Goal: Task Accomplishment & Management: Complete application form

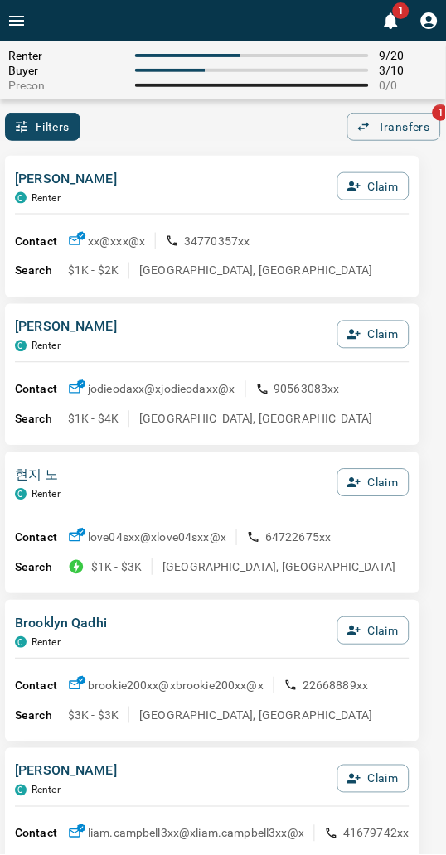
click at [224, 120] on div "Filters 0 Transfers 1" at bounding box center [223, 127] width 446 height 28
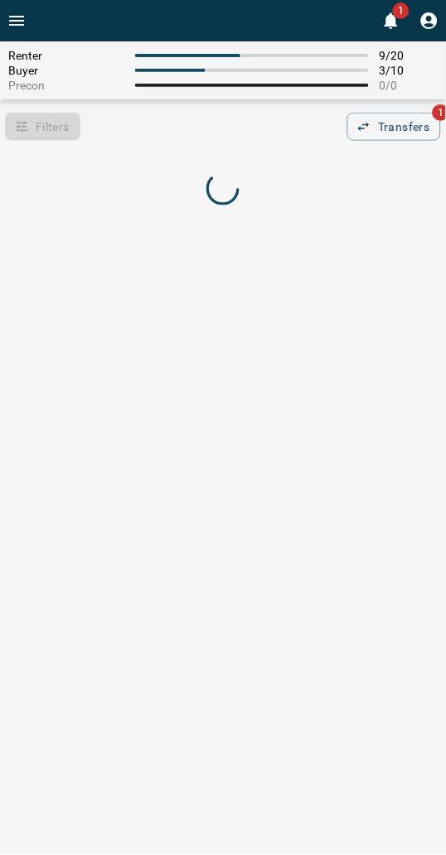
click at [220, 126] on div "Filters 0 Transfers 1" at bounding box center [223, 127] width 446 height 28
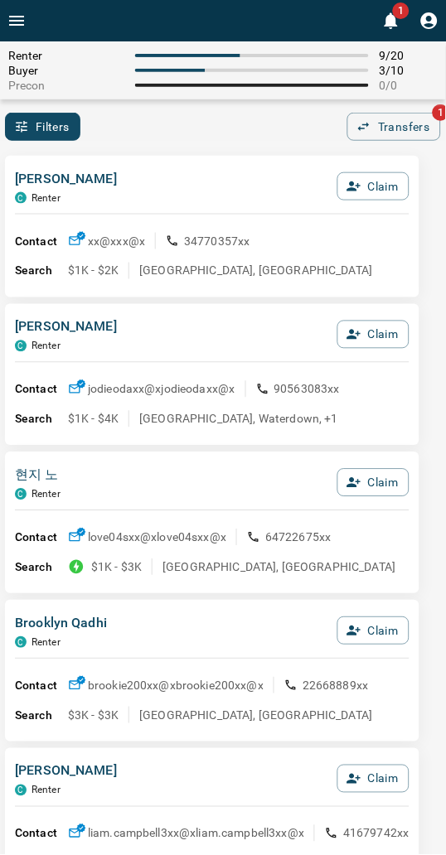
click at [220, 126] on div "Filters 0 Transfers 1" at bounding box center [223, 127] width 446 height 28
click at [217, 100] on div "Renter 9 / 20 Buyer 3 / 10 Precon 0 / 0 Filters 0 Transfers 1" at bounding box center [223, 90] width 446 height 99
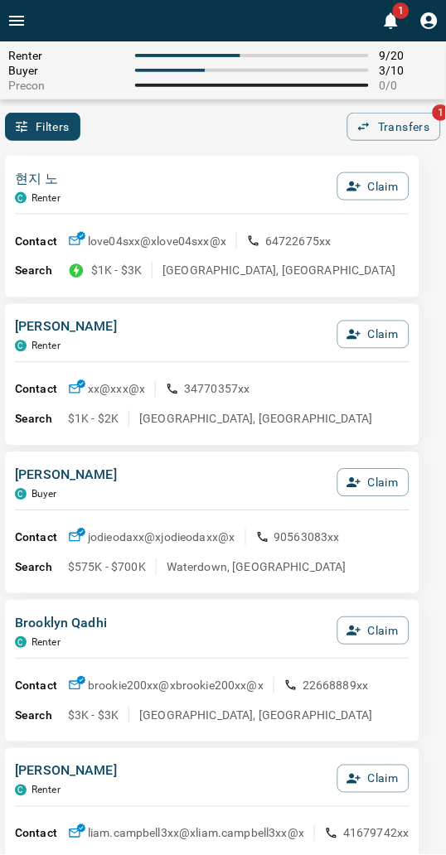
click at [236, 177] on div "현지 노 C Renter Claim" at bounding box center [212, 191] width 394 height 45
click at [370, 483] on button "Claim" at bounding box center [373, 483] width 72 height 28
click at [370, 483] on button "Confirm Claim" at bounding box center [350, 483] width 119 height 28
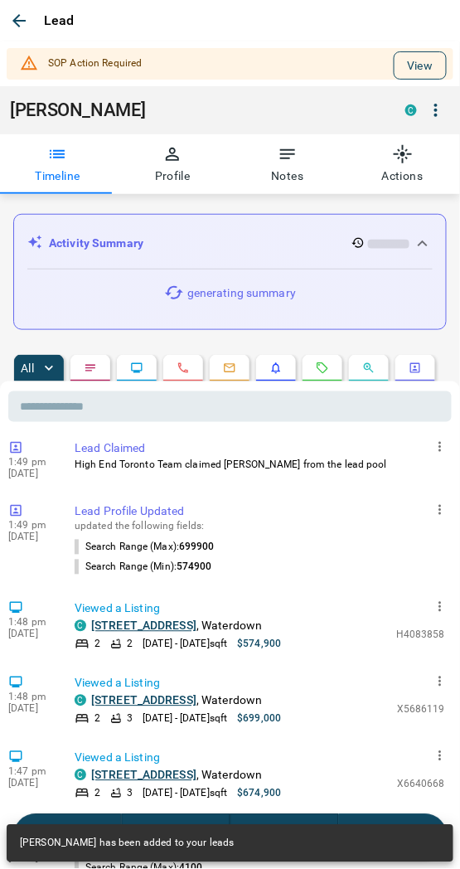
click at [394, 58] on button "View" at bounding box center [420, 65] width 53 height 28
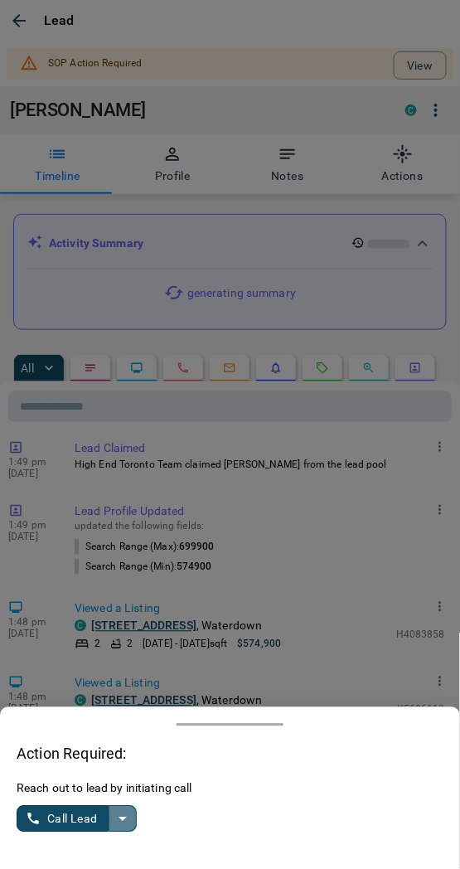
drag, startPoint x: 117, startPoint y: 808, endPoint x: 103, endPoint y: 806, distance: 14.2
click at [116, 808] on button "split button" at bounding box center [123, 819] width 28 height 27
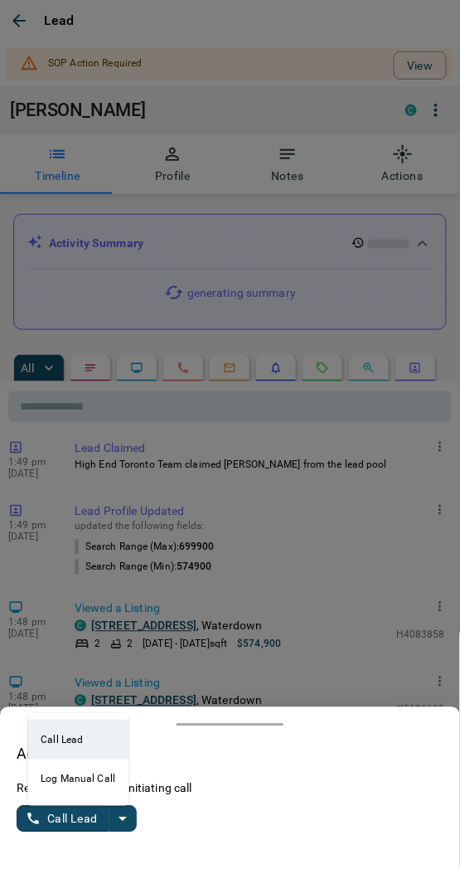
click at [56, 804] on ul "Call Lead Log Manual Call" at bounding box center [77, 759] width 101 height 93
click at [51, 781] on li "Log Manual Call" at bounding box center [77, 779] width 101 height 40
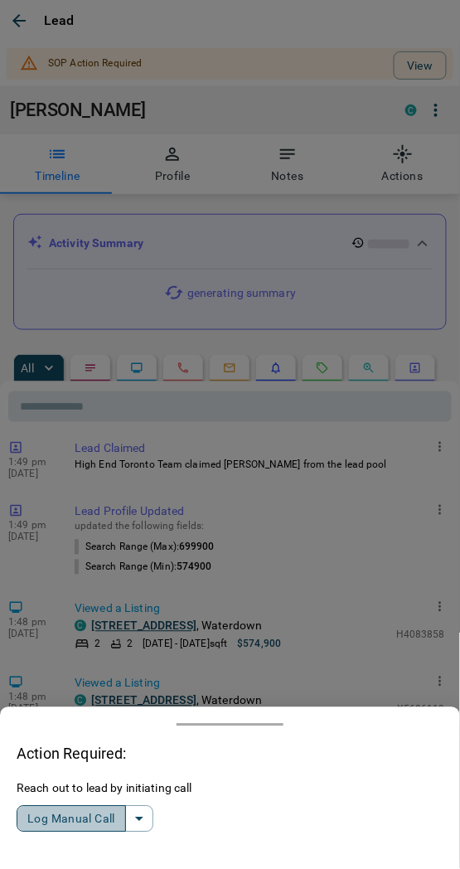
click at [59, 814] on button "Log Manual Call" at bounding box center [71, 819] width 109 height 27
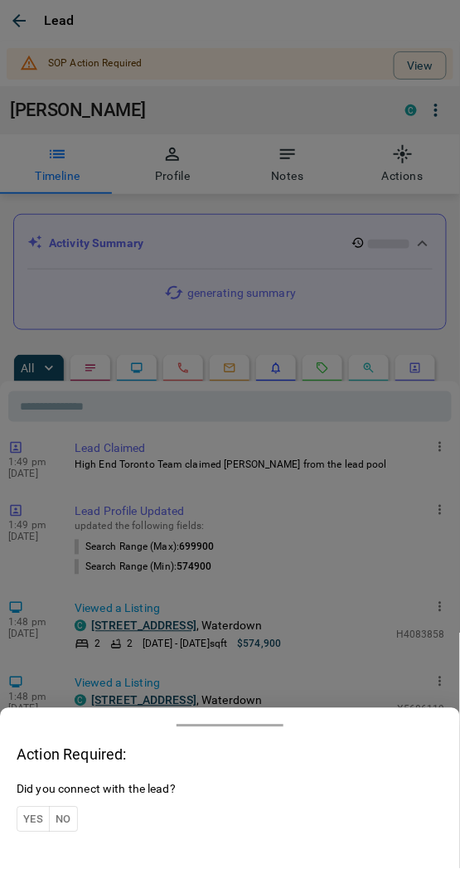
click at [22, 817] on button "Yes" at bounding box center [33, 819] width 33 height 26
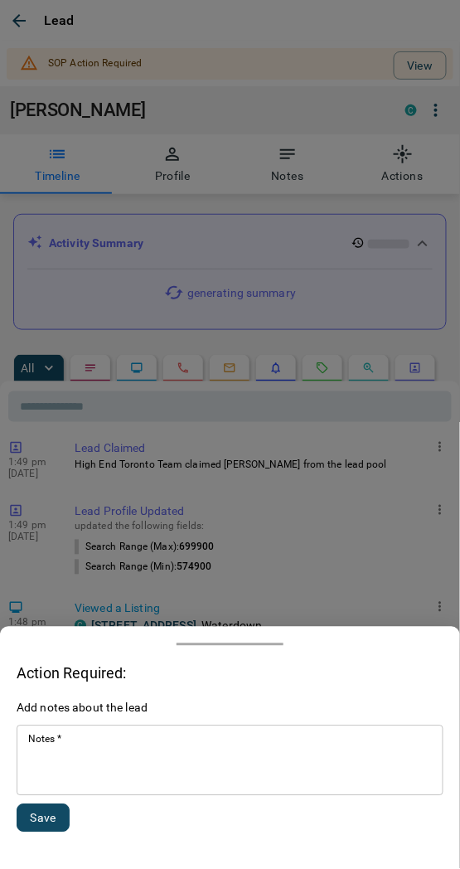
click at [87, 726] on div "* Notes   *" at bounding box center [230, 760] width 427 height 70
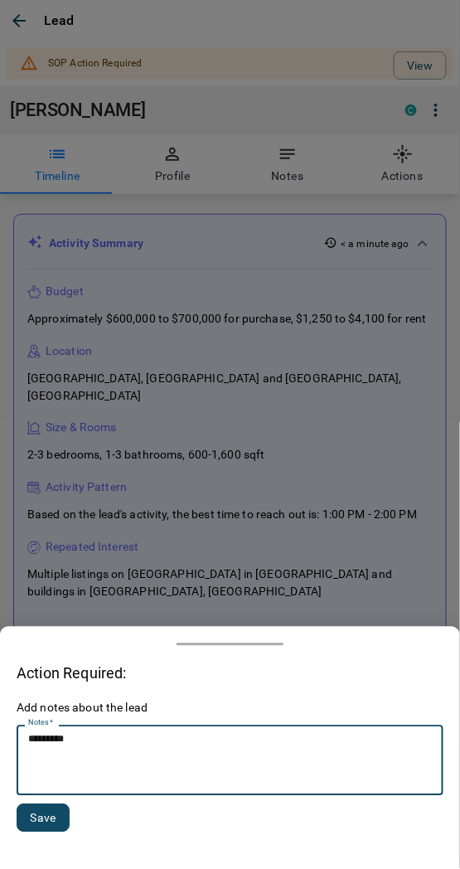
type textarea "*********"
click at [41, 800] on div "Add notes about the lead Notes   * ********* * Notes   * Save" at bounding box center [230, 775] width 427 height 152
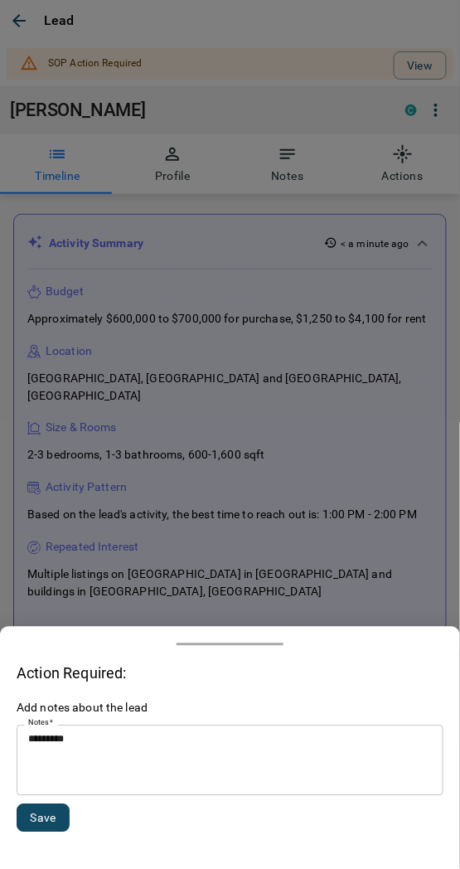
click at [30, 815] on button "Save" at bounding box center [43, 818] width 53 height 28
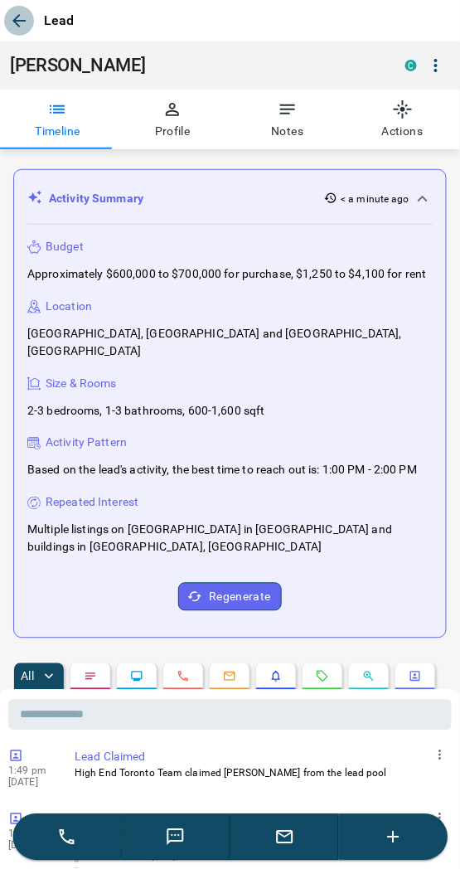
click at [21, 11] on icon "button" at bounding box center [19, 21] width 20 height 20
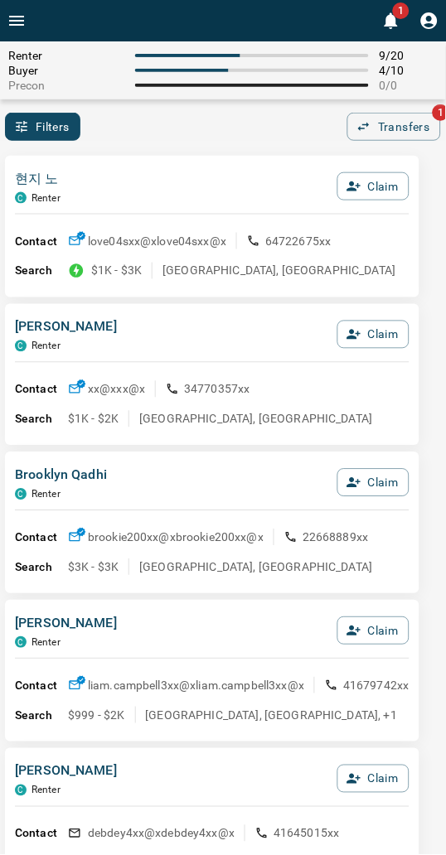
click at [94, 191] on div "현지 노 C Renter Claim" at bounding box center [212, 191] width 394 height 45
click at [152, 160] on div "현지 노 C Renter Claim Contact love04sxx@x love04sxx@x 64722675xx Search $1K - $3K…" at bounding box center [212, 227] width 414 height 142
click at [235, 122] on div "Filters 0 Transfers 1" at bounding box center [223, 127] width 446 height 28
click at [217, 136] on div "Filters 0 Transfers 1" at bounding box center [223, 127] width 446 height 28
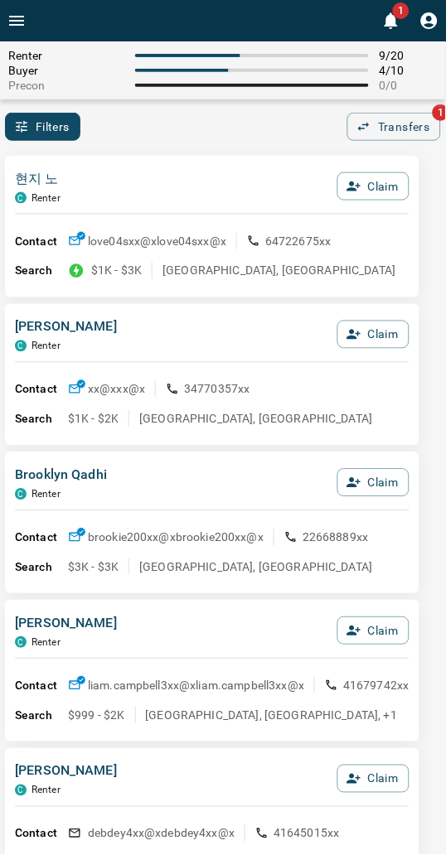
click at [147, 177] on div "현지 노 C Renter Claim" at bounding box center [212, 191] width 394 height 45
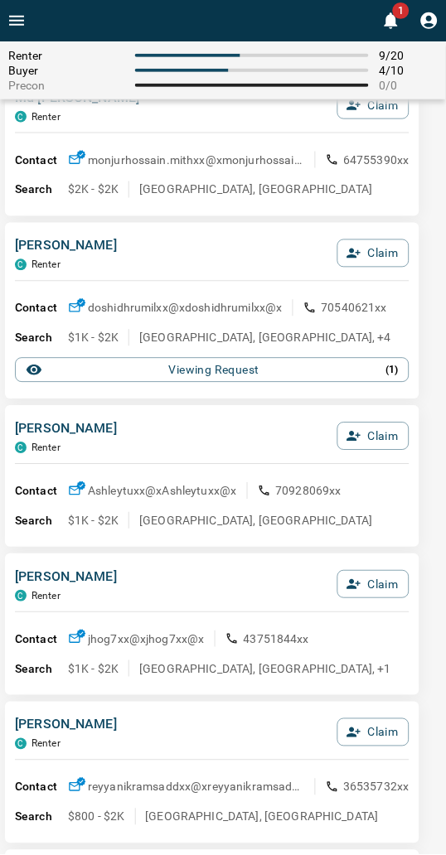
scroll to position [1657, 0]
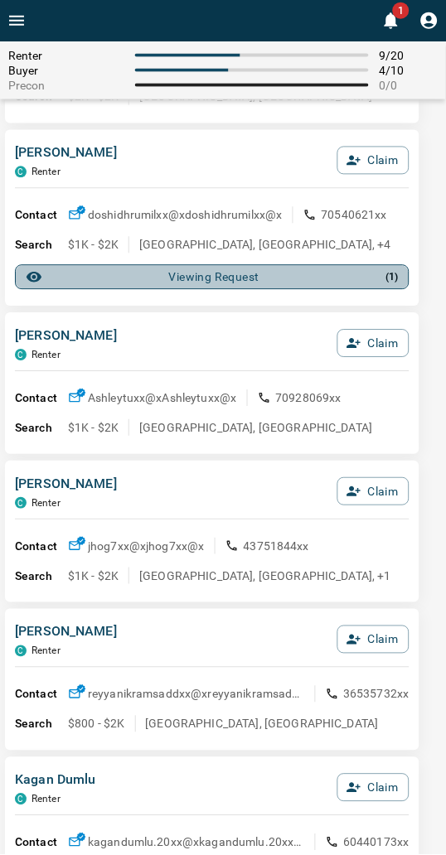
click at [152, 280] on div "Viewing Request ( 1 )" at bounding box center [212, 277] width 373 height 17
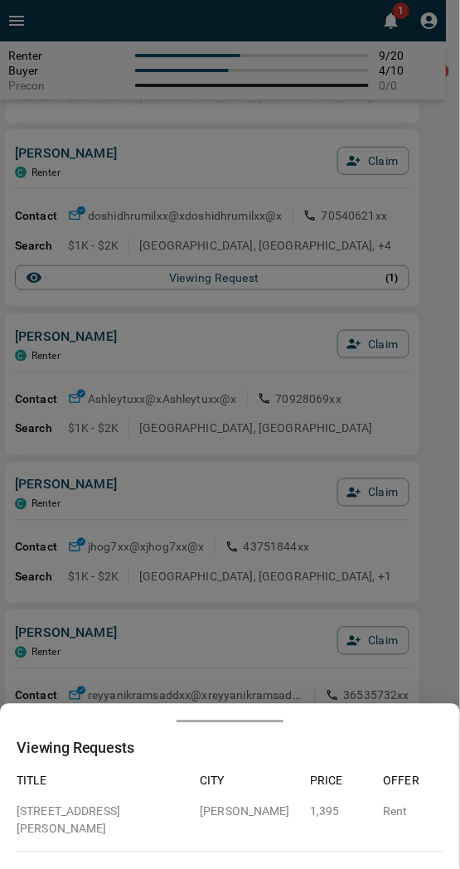
click at [116, 327] on div at bounding box center [230, 434] width 460 height 869
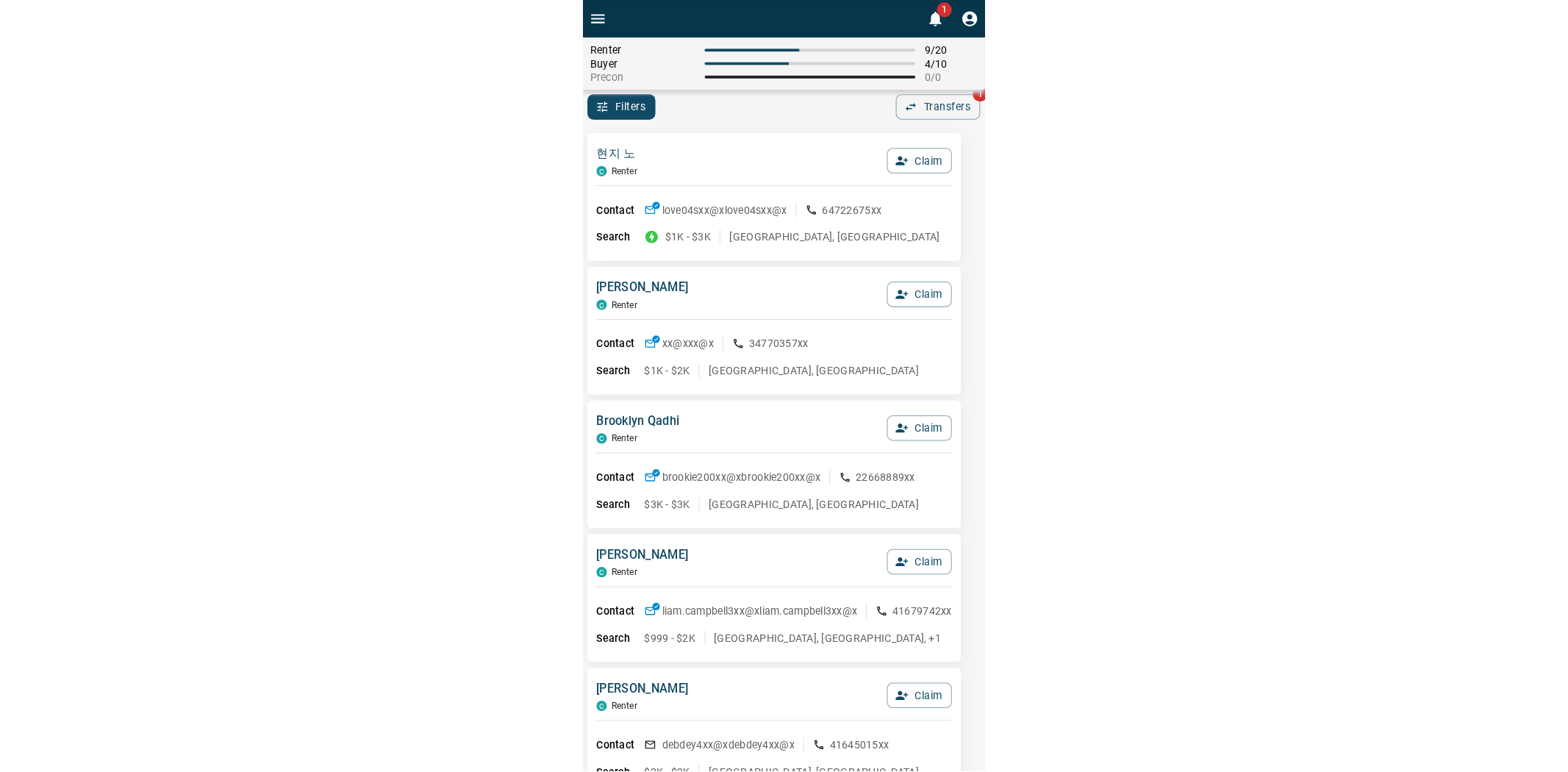
scroll to position [0, 0]
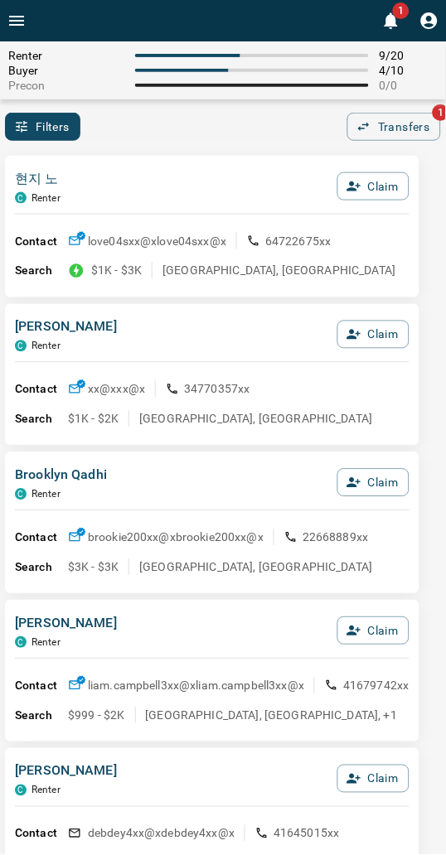
click at [238, 162] on div "현지 노 C Renter Claim Contact love04sxx@x love04sxx@x 64722675xx Search $1K - $3K…" at bounding box center [212, 227] width 414 height 142
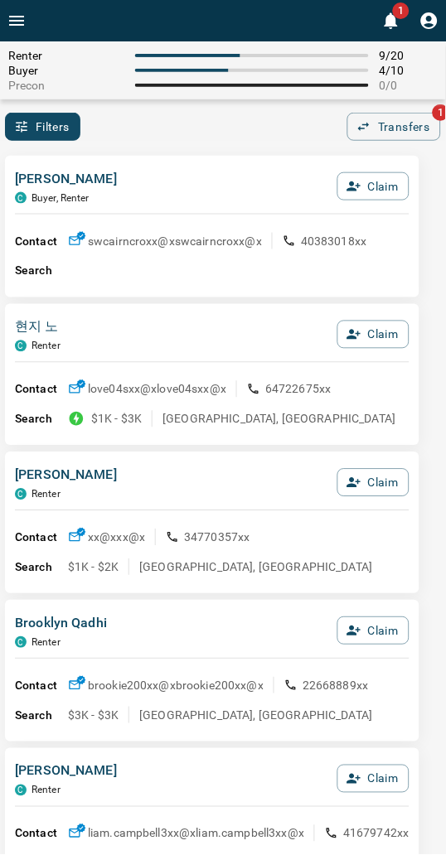
click at [225, 131] on div "Filters 0 Transfers 1" at bounding box center [223, 127] width 446 height 28
click at [221, 126] on div "Filters 0 Transfers 1" at bounding box center [223, 127] width 446 height 28
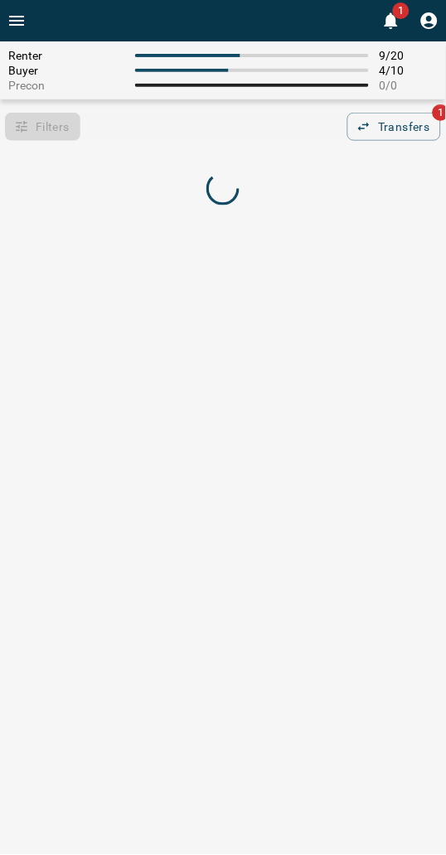
click at [193, 133] on div "Filters 0 Transfers 1" at bounding box center [223, 127] width 446 height 28
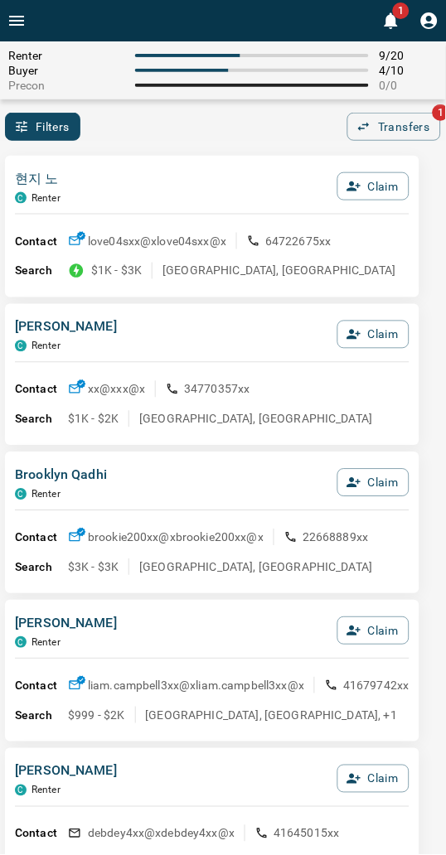
click at [168, 135] on div "Filters 0 Transfers 1" at bounding box center [223, 127] width 446 height 28
click at [168, 136] on div "Filters 0 Transfers 1" at bounding box center [223, 127] width 446 height 28
click at [148, 169] on div "현지 노 C Renter Claim" at bounding box center [212, 191] width 394 height 45
click at [201, 187] on div "현지 노 C Renter Claim" at bounding box center [212, 191] width 394 height 45
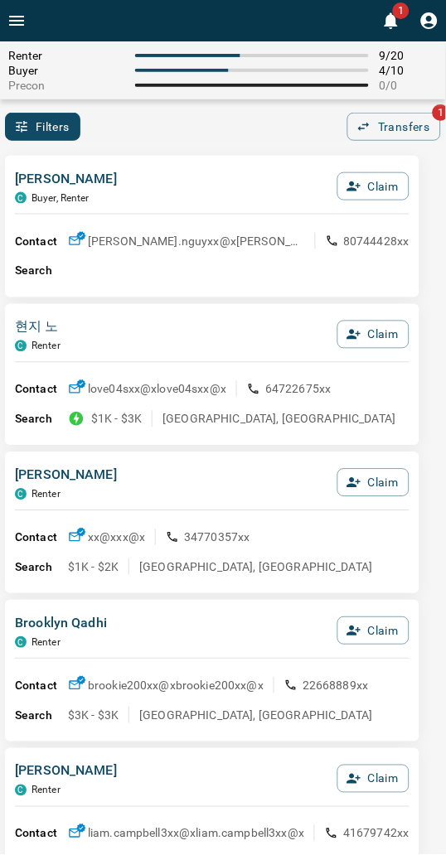
click at [161, 139] on div "Filters 0 Transfers 1" at bounding box center [223, 127] width 446 height 28
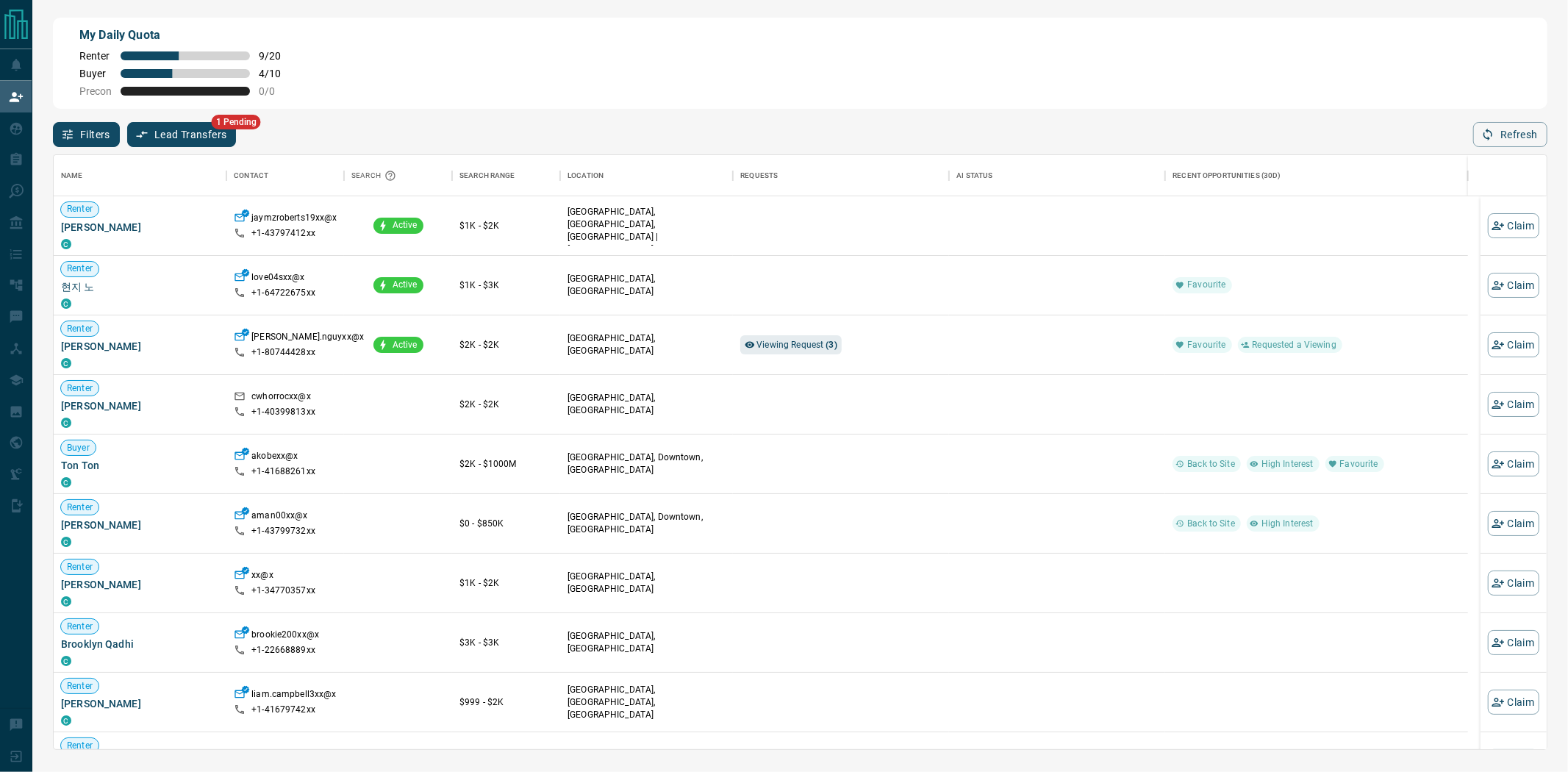
scroll to position [582, 1480]
click at [407, 350] on span "Viewing Request ( 3 )" at bounding box center [796, 345] width 81 height 11
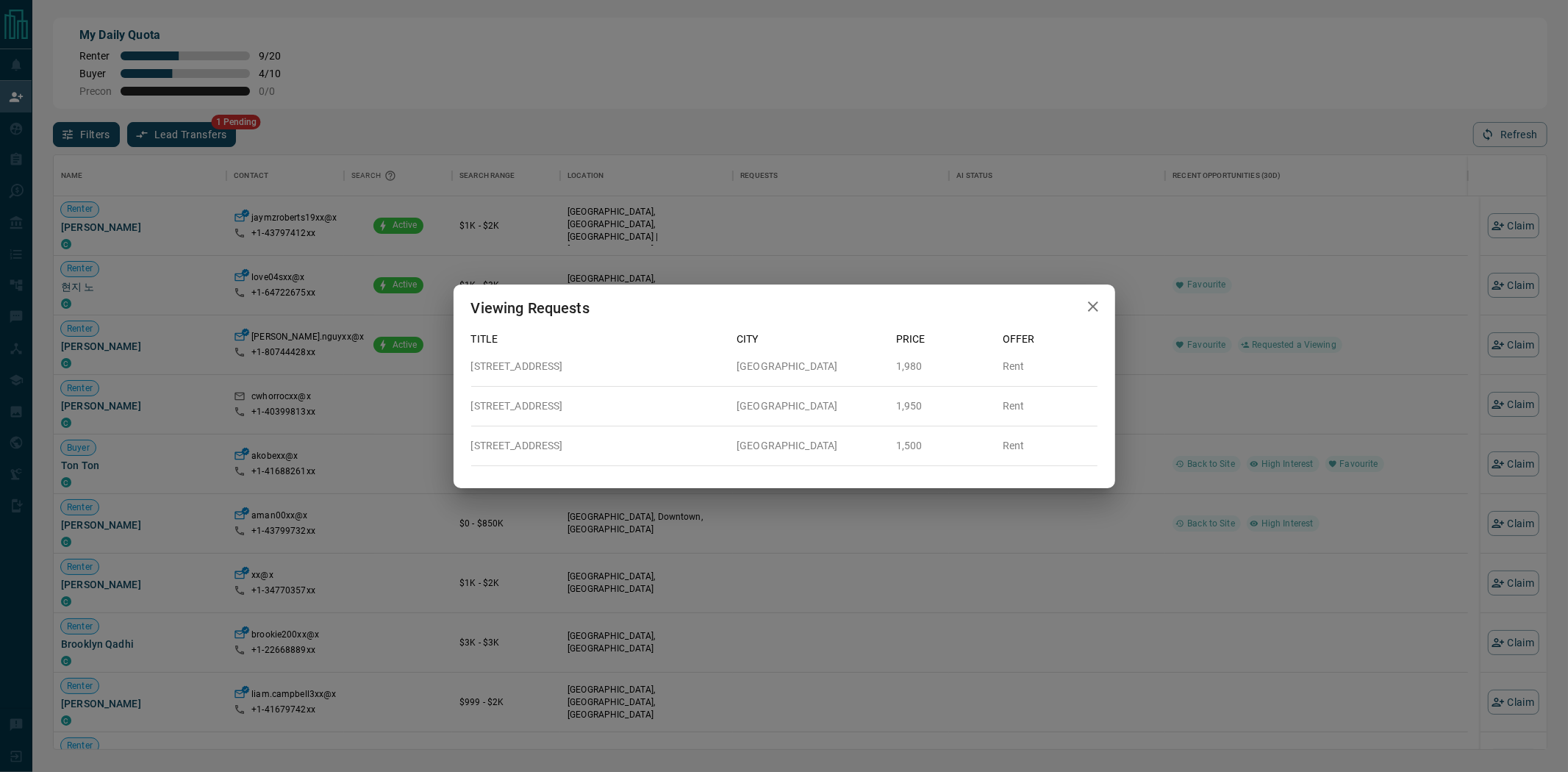
click at [407, 354] on div "Viewing Requests Title City Price Offer [STREET_ADDRESS][GEOGRAPHIC_DATA] [STRE…" at bounding box center [784, 386] width 1568 height 772
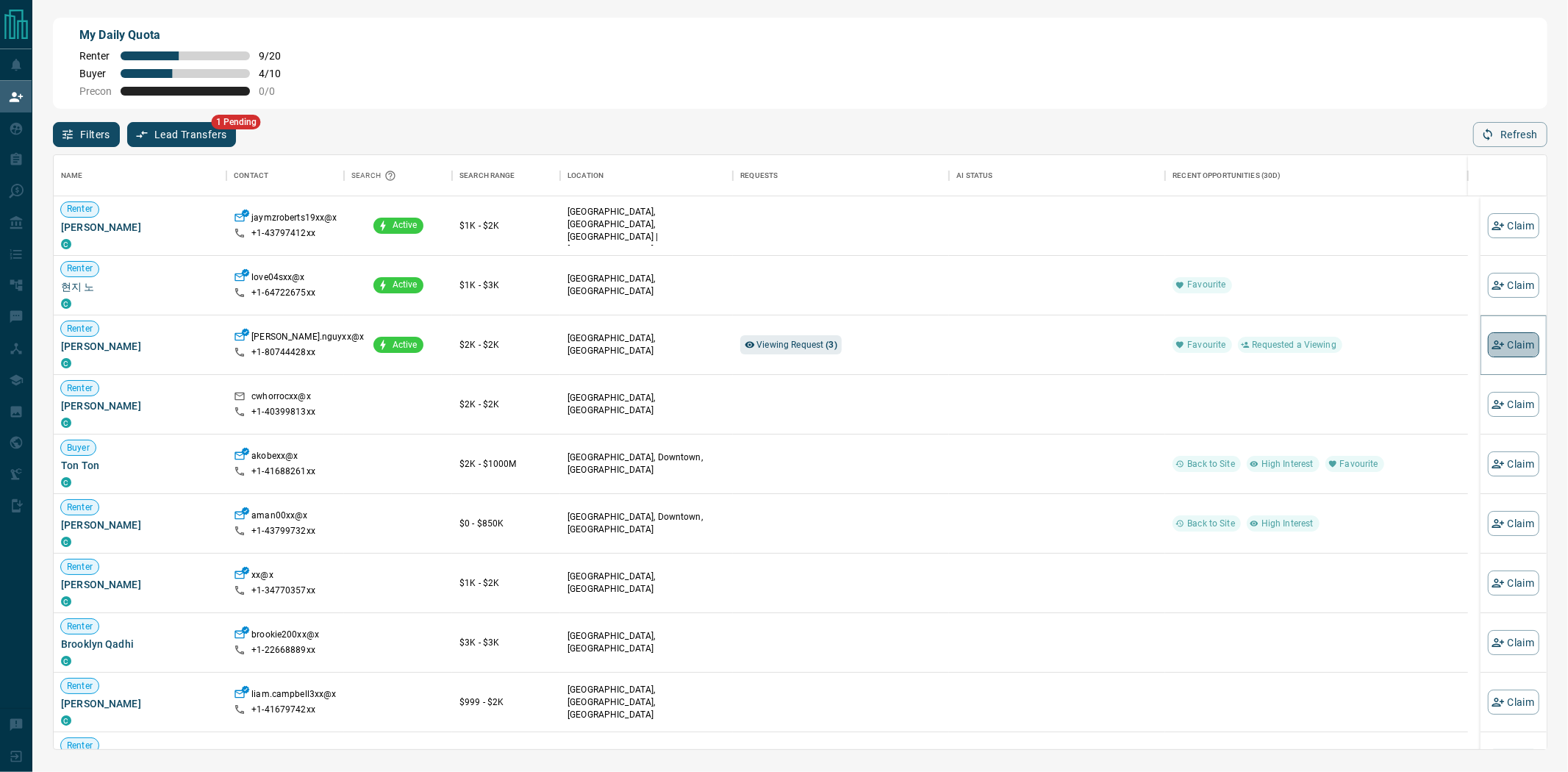
click at [407, 338] on button "Claim" at bounding box center [1513, 345] width 51 height 25
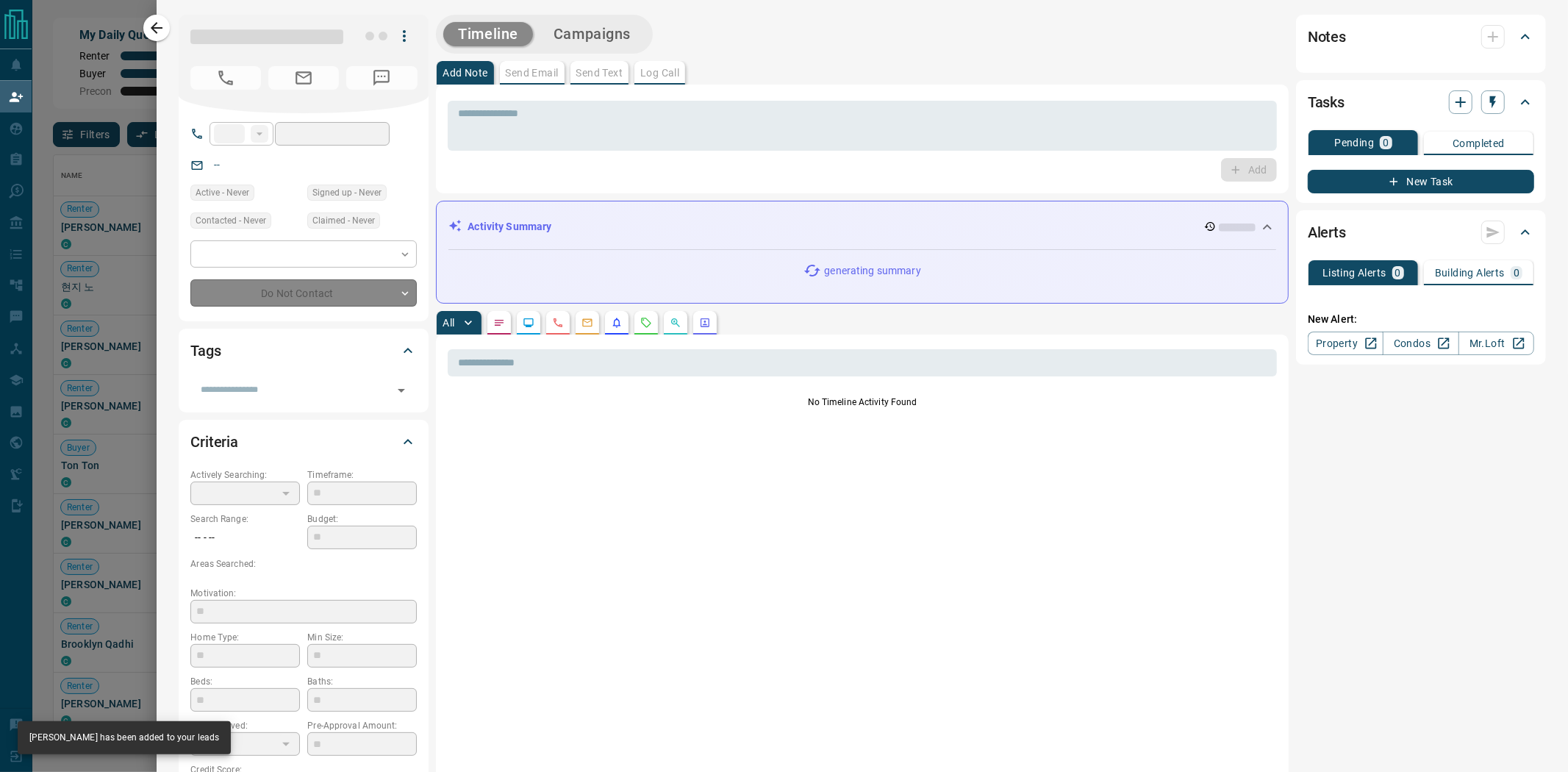
type input "**"
type input "**********"
type input "**"
type input "*"
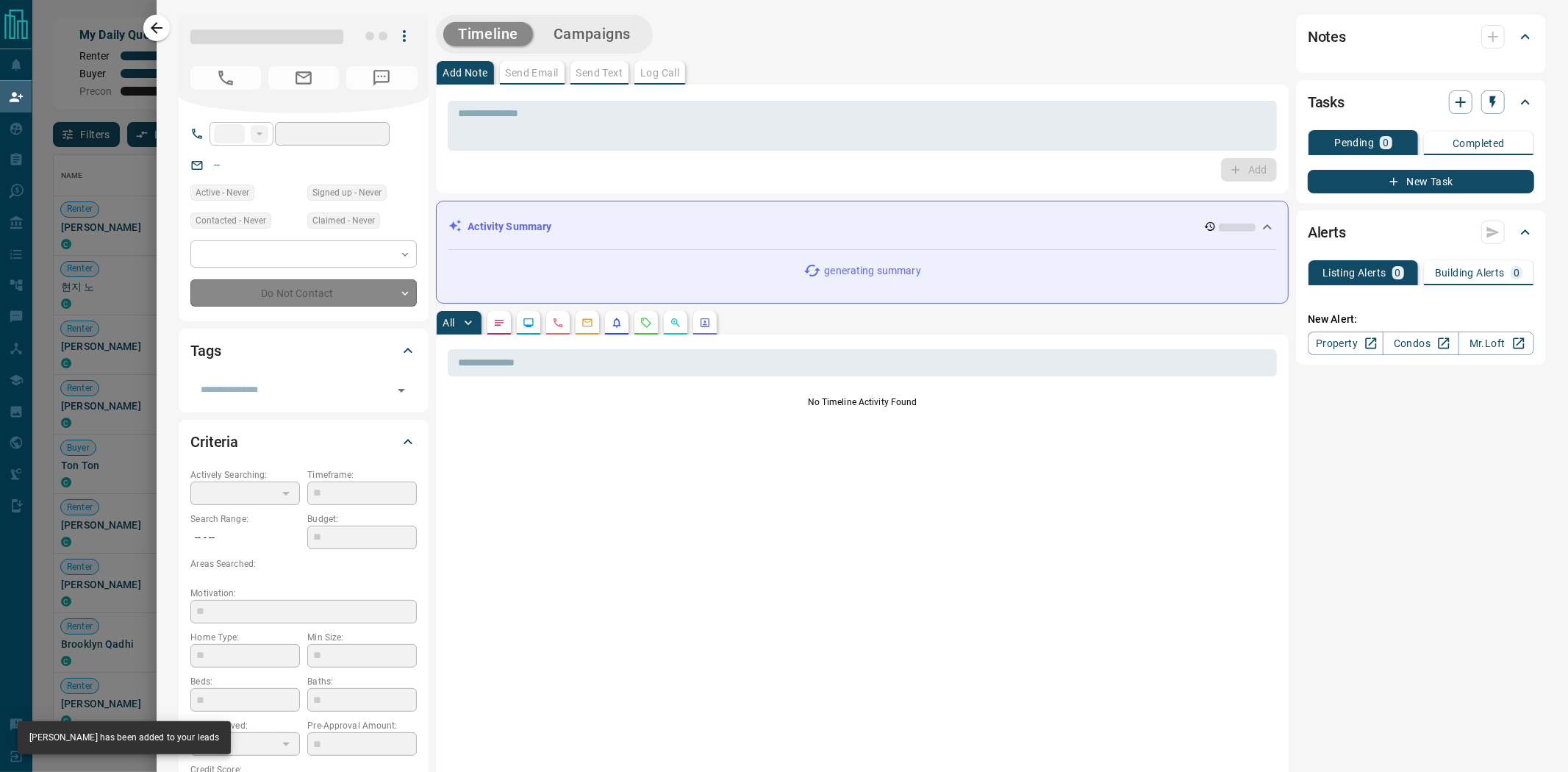
type input "**********"
type input "*******"
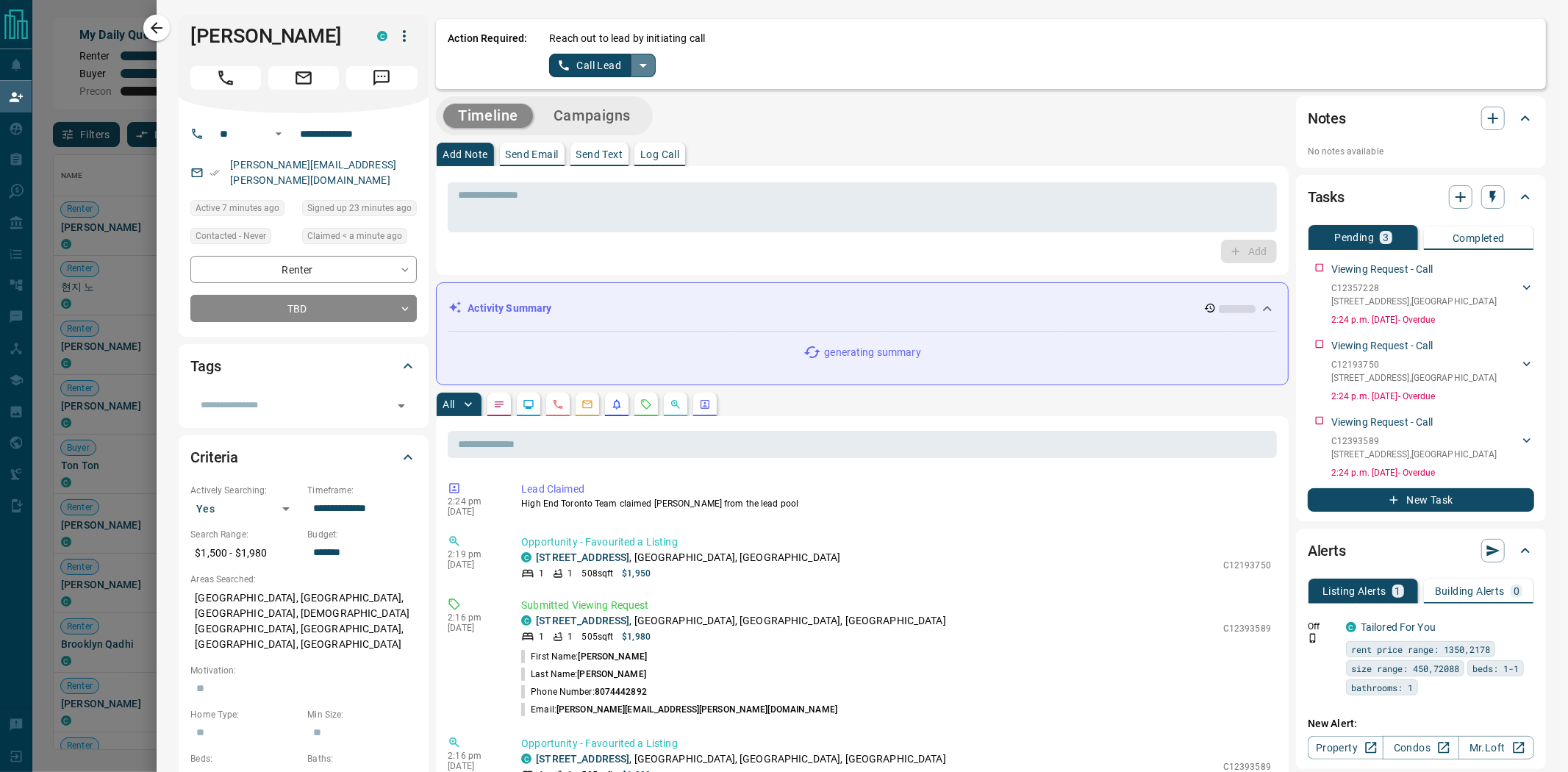
click at [407, 69] on icon "split button" at bounding box center [643, 66] width 18 height 18
click at [407, 122] on li "Log Manual Call" at bounding box center [601, 115] width 90 height 22
click at [407, 64] on button "Log Manual Call" at bounding box center [597, 65] width 97 height 24
click at [407, 62] on button "Yes" at bounding box center [563, 65] width 29 height 23
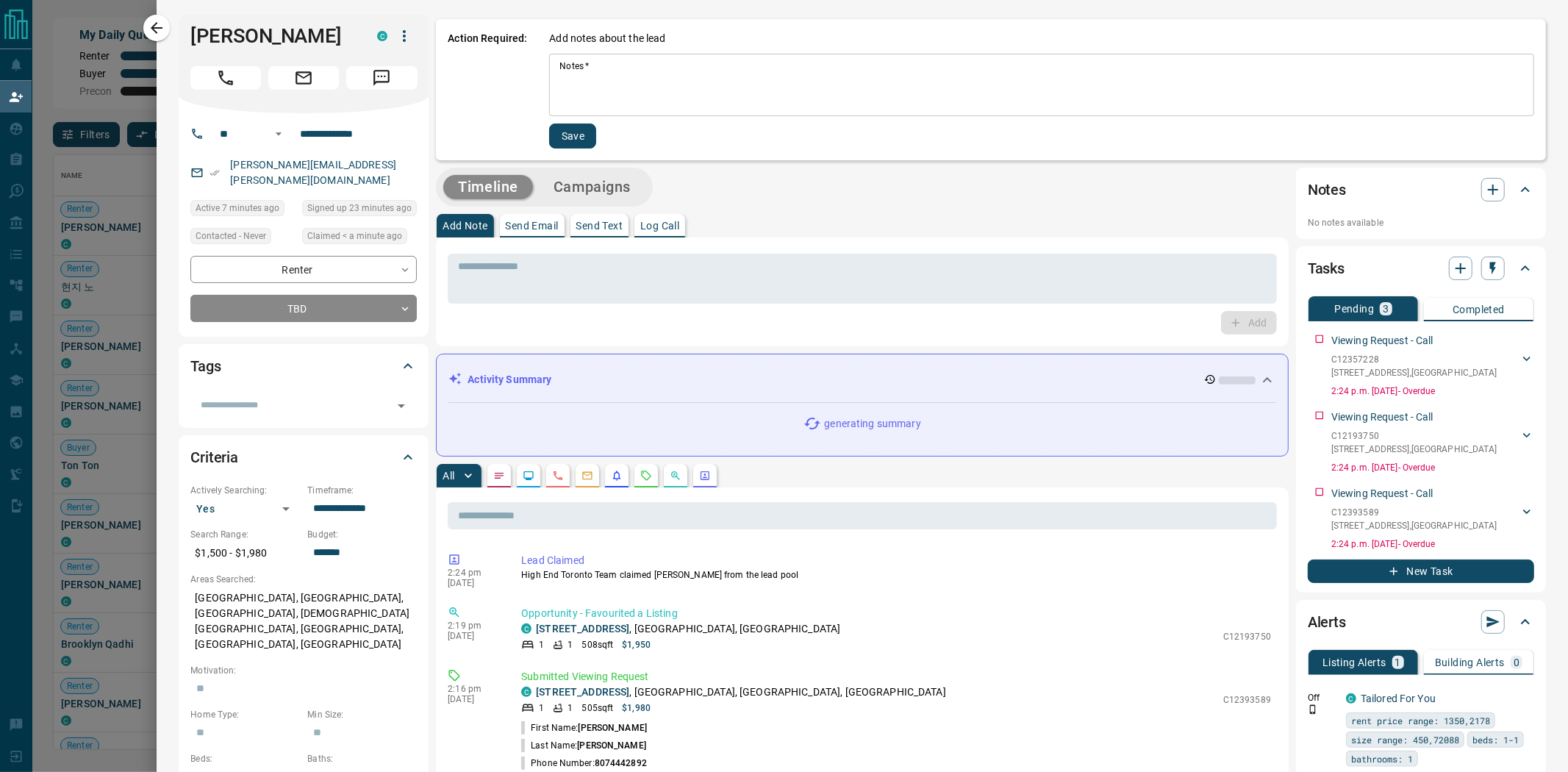
drag, startPoint x: 598, startPoint y: 75, endPoint x: 592, endPoint y: 85, distance: 11.7
click at [407, 75] on textarea "Notes   *" at bounding box center [1041, 85] width 964 height 50
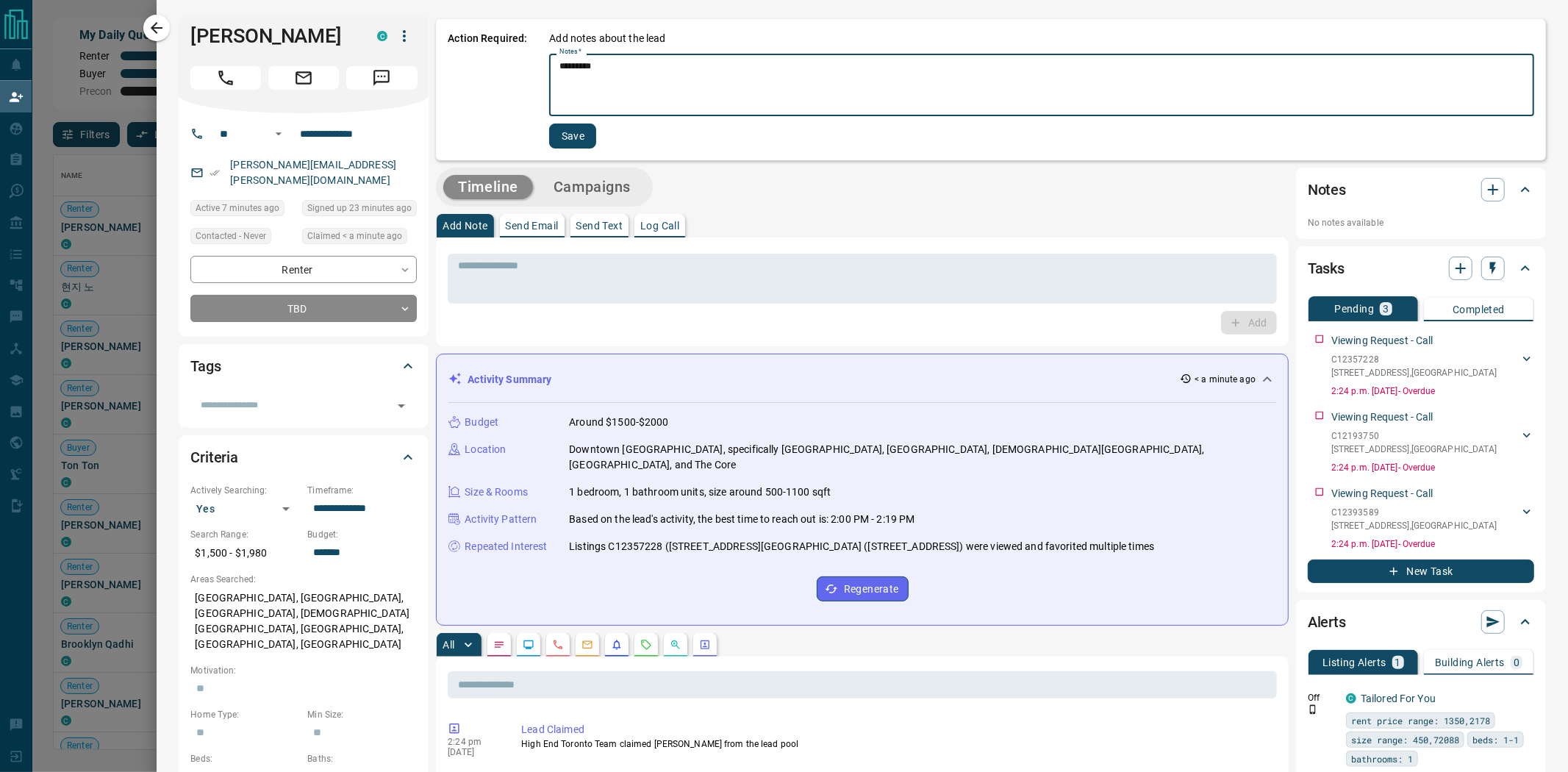
type textarea "*********"
click at [407, 137] on button "Save" at bounding box center [572, 136] width 47 height 25
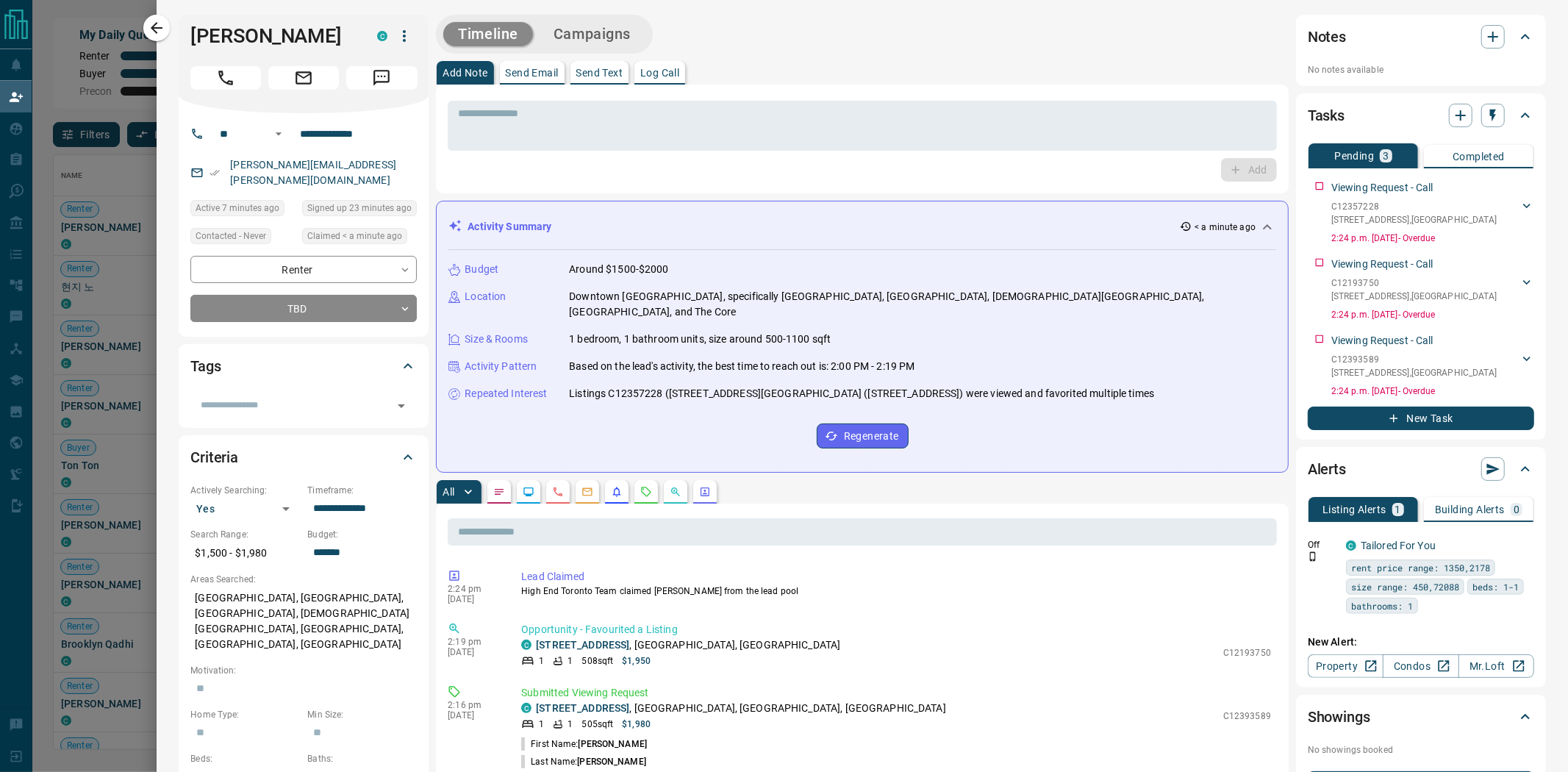
click at [158, 28] on icon "button" at bounding box center [157, 28] width 18 height 18
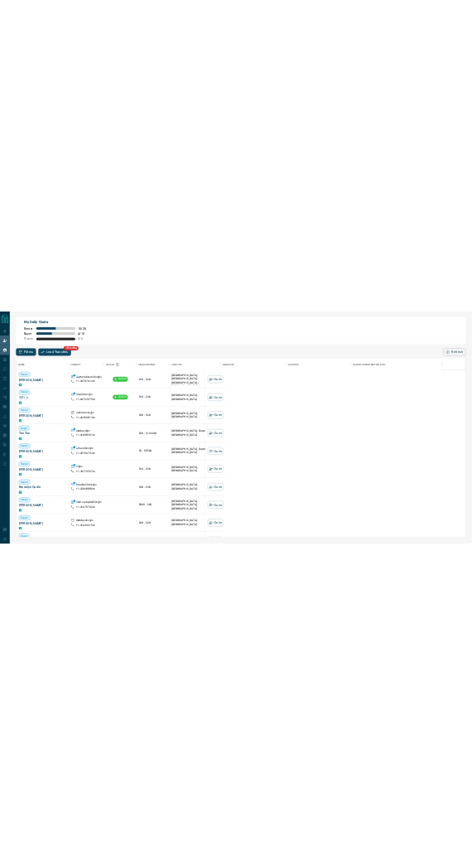
scroll to position [14, 13]
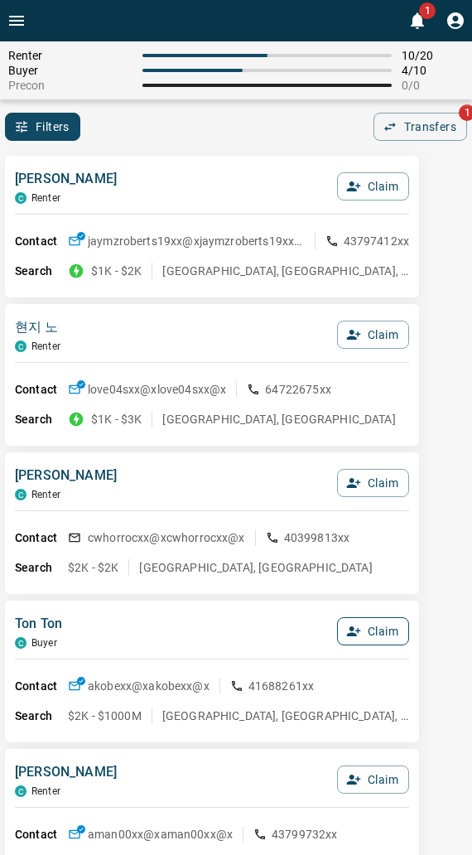
click at [375, 633] on button "Claim" at bounding box center [373, 631] width 72 height 28
click at [375, 633] on button "Confirm Claim" at bounding box center [350, 631] width 119 height 28
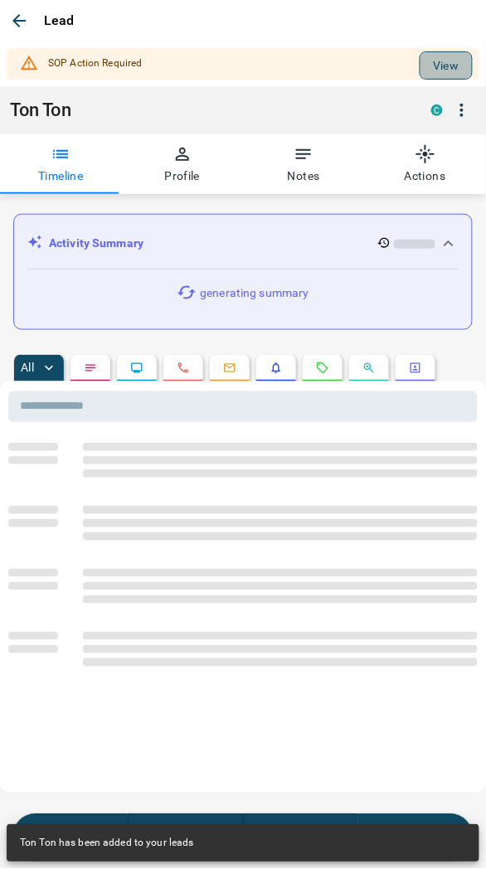
click at [436, 58] on button "View" at bounding box center [445, 65] width 53 height 28
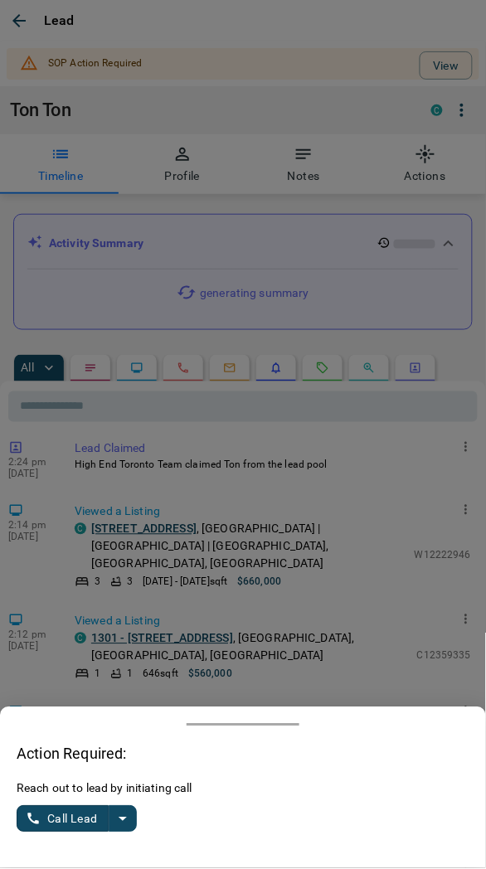
click at [129, 815] on icon "split button" at bounding box center [123, 819] width 20 height 20
click at [77, 767] on li "Log Manual Call" at bounding box center [77, 779] width 101 height 40
click at [71, 816] on button "Log Manual Call" at bounding box center [71, 819] width 109 height 27
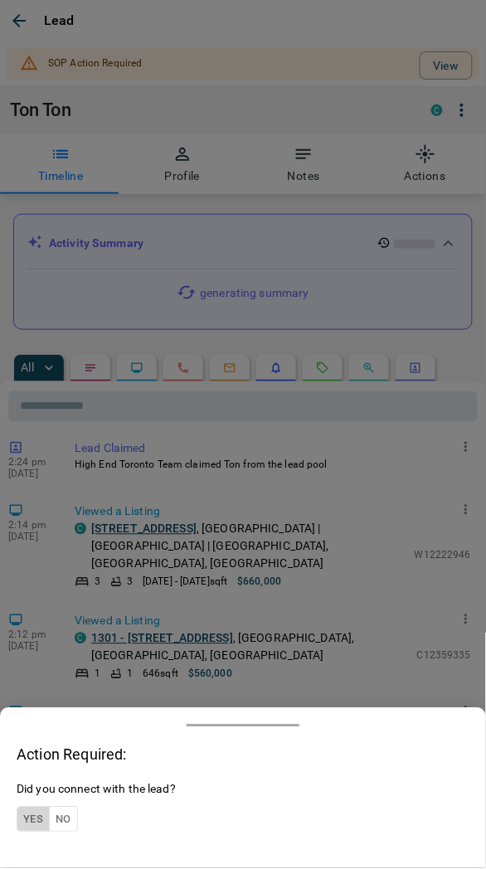
click at [40, 817] on button "Yes" at bounding box center [33, 819] width 33 height 26
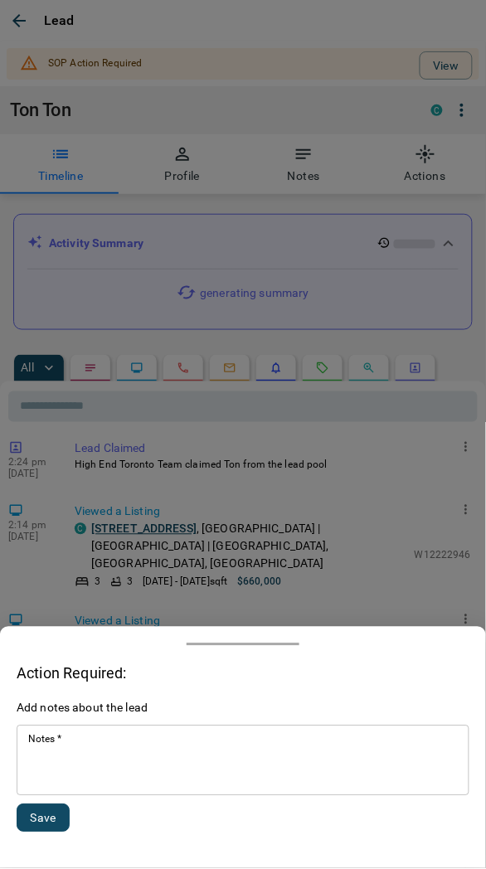
click at [109, 769] on textarea "Notes   *" at bounding box center [242, 761] width 429 height 56
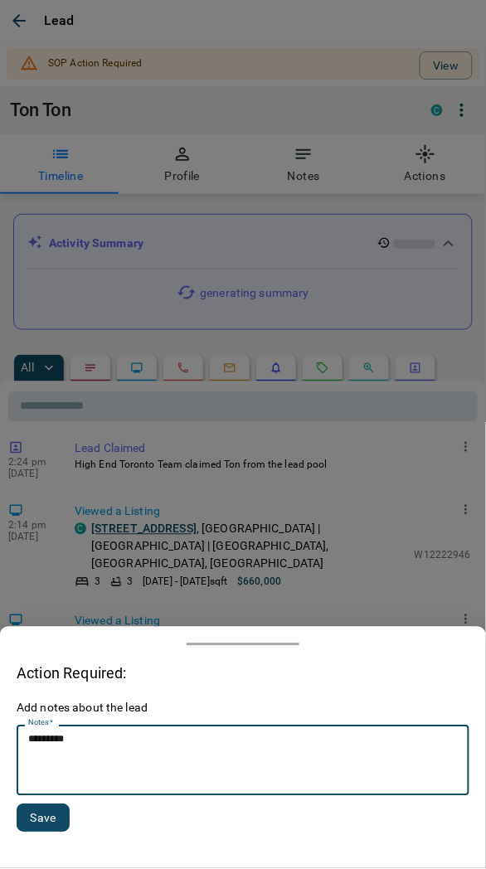
drag, startPoint x: -44, startPoint y: 748, endPoint x: -122, endPoint y: 752, distance: 78.1
click at [0, 752] on html "1 Renter 10 / 20 Buyer 5 / 10 Precon 0 / 0 Filters 0 Transfers 1 [PERSON_NAME] …" at bounding box center [243, 434] width 486 height 869
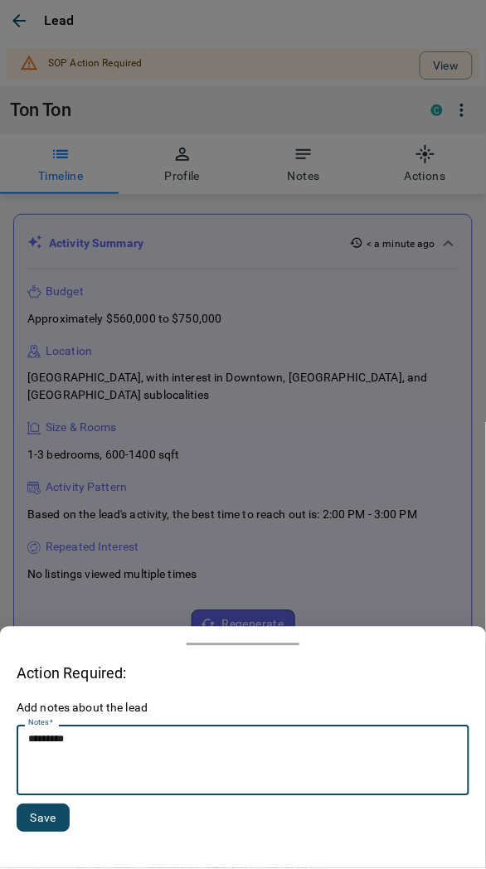
type textarea "*********"
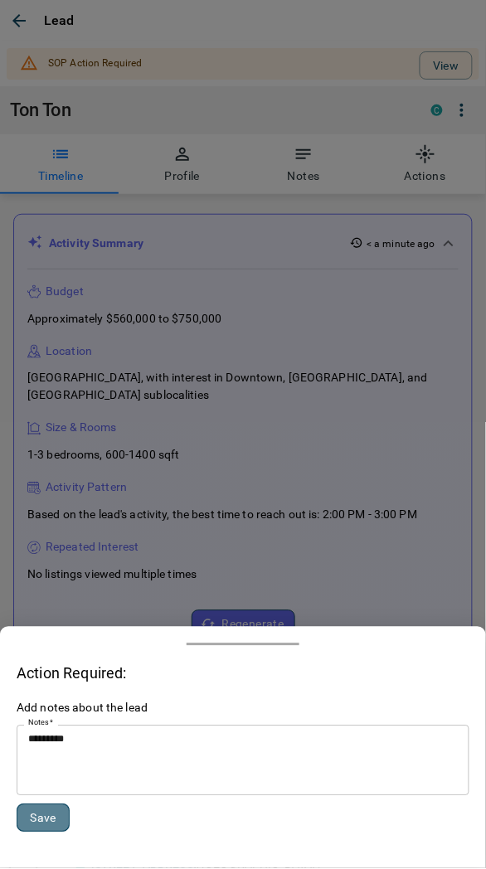
drag, startPoint x: 67, startPoint y: 817, endPoint x: 44, endPoint y: 823, distance: 23.9
click at [62, 819] on button "Save" at bounding box center [43, 818] width 53 height 28
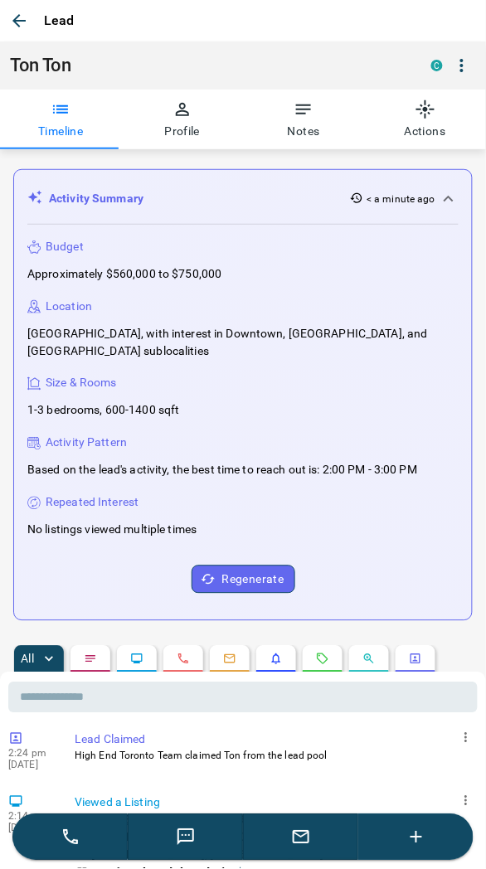
click at [12, 22] on icon "button" at bounding box center [19, 21] width 20 height 20
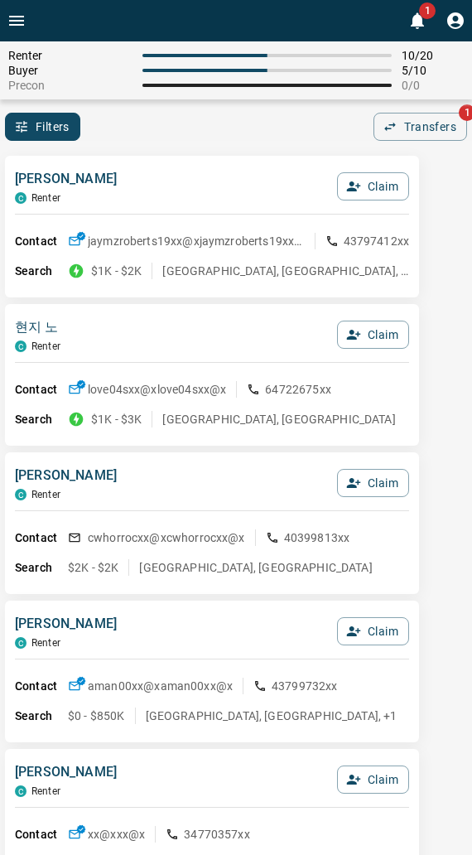
click at [259, 114] on div "Filters 0 Transfers 1" at bounding box center [236, 127] width 472 height 28
click at [179, 131] on div "Filters 0 Transfers 1" at bounding box center [236, 127] width 472 height 28
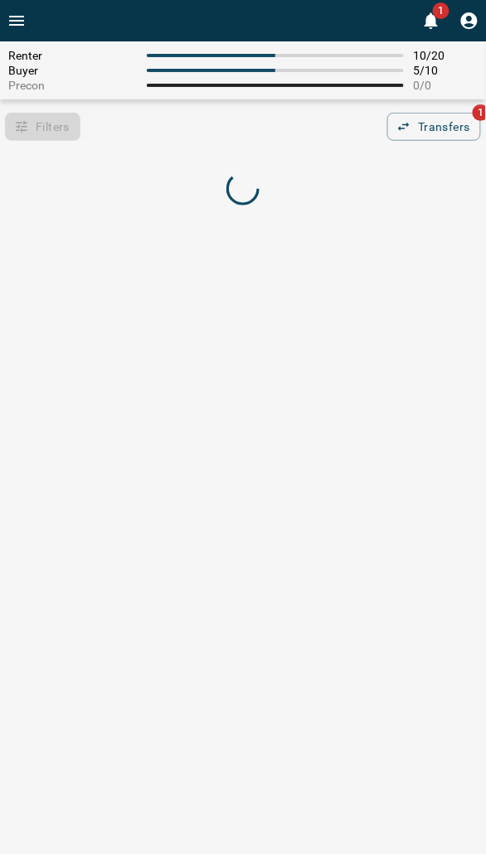
click at [162, 139] on div "Filters 0 Transfers 1" at bounding box center [243, 127] width 486 height 28
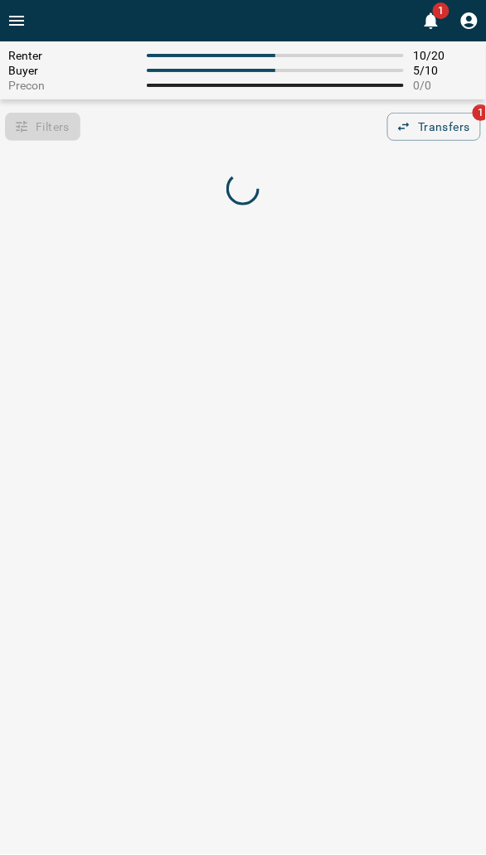
click at [202, 122] on div "Filters 0 Transfers 1" at bounding box center [243, 127] width 486 height 28
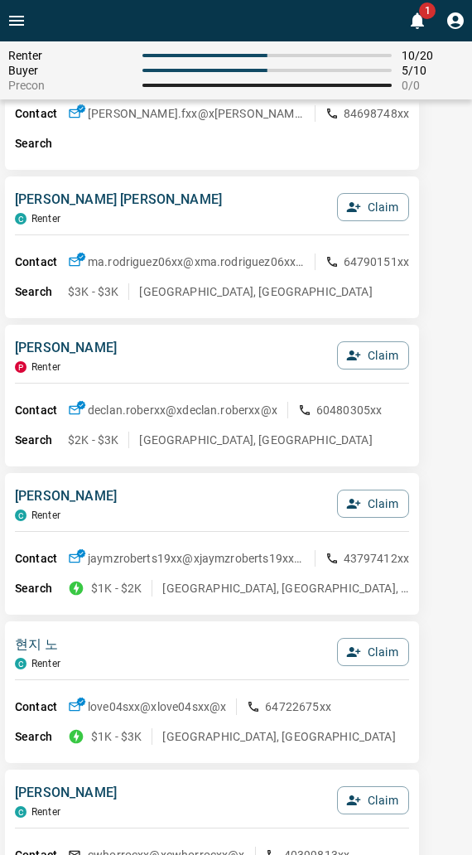
scroll to position [0, 0]
